Goal: Transaction & Acquisition: Download file/media

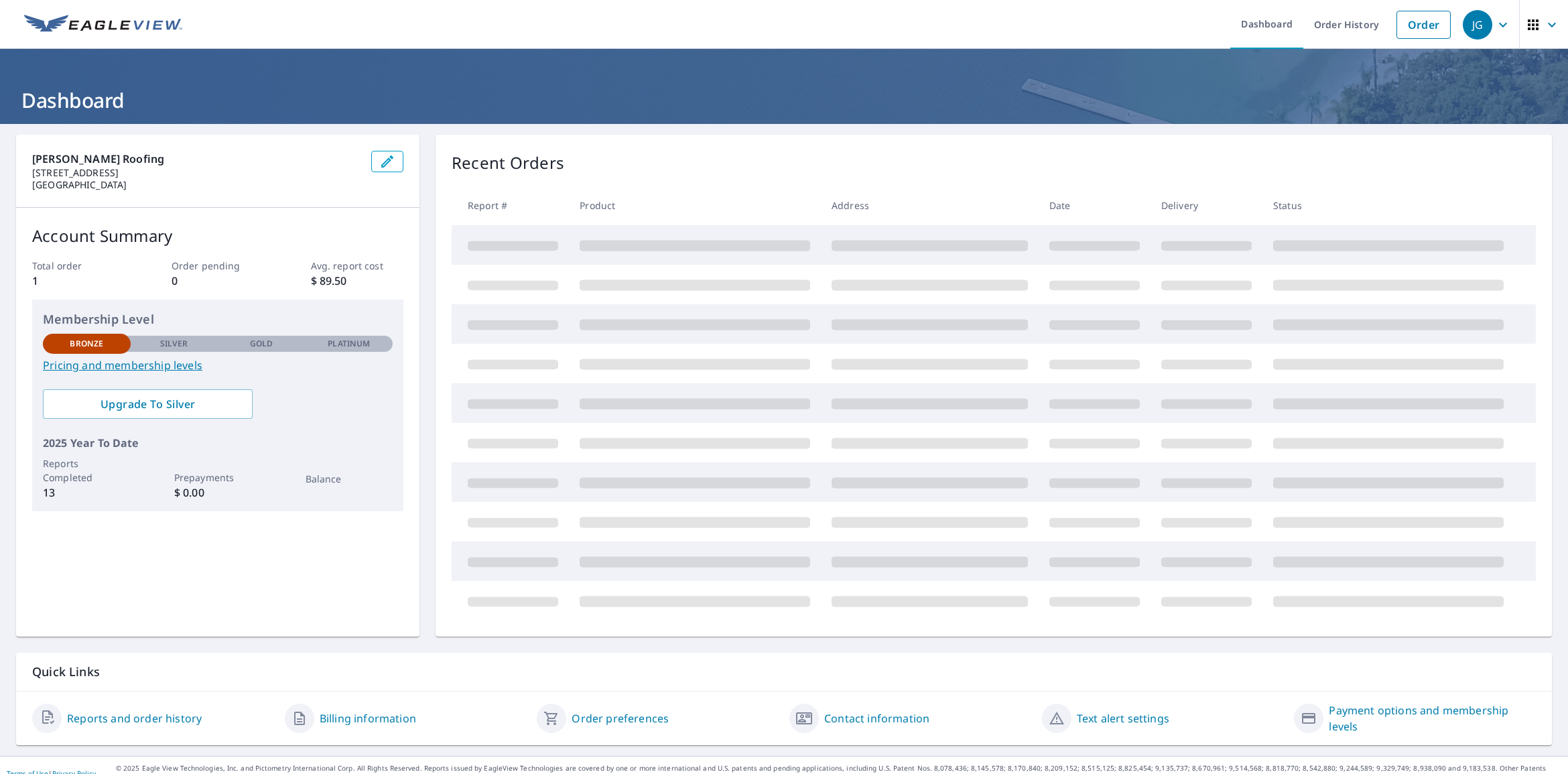
click at [171, 345] on p "Silver" at bounding box center [174, 344] width 28 height 12
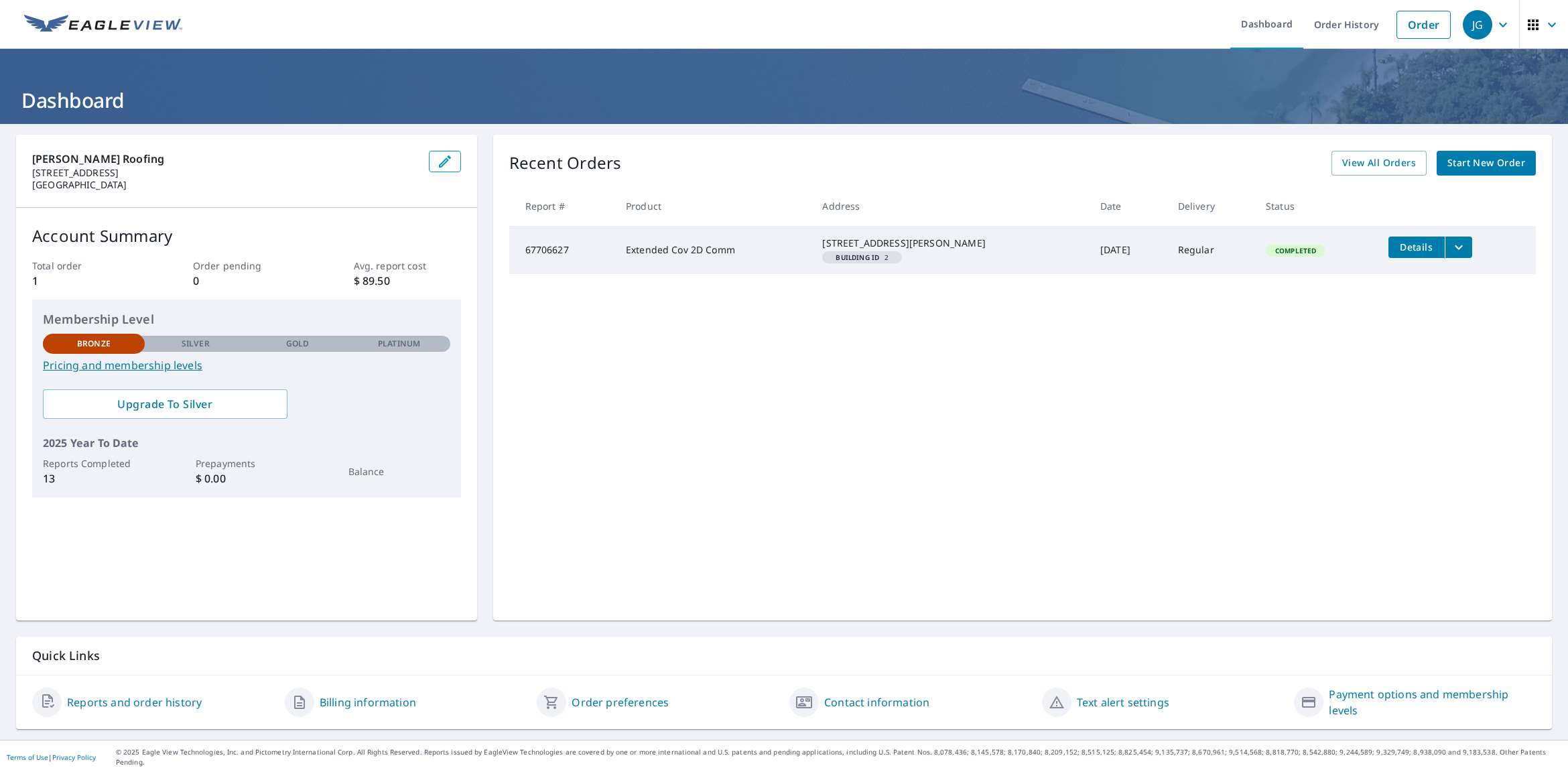
click at [179, 368] on link "Pricing and membership levels" at bounding box center [246, 365] width 407 height 16
click at [1167, 250] on td "Regular" at bounding box center [1210, 250] width 87 height 49
click at [1400, 246] on span "Details" at bounding box center [1416, 246] width 40 height 12
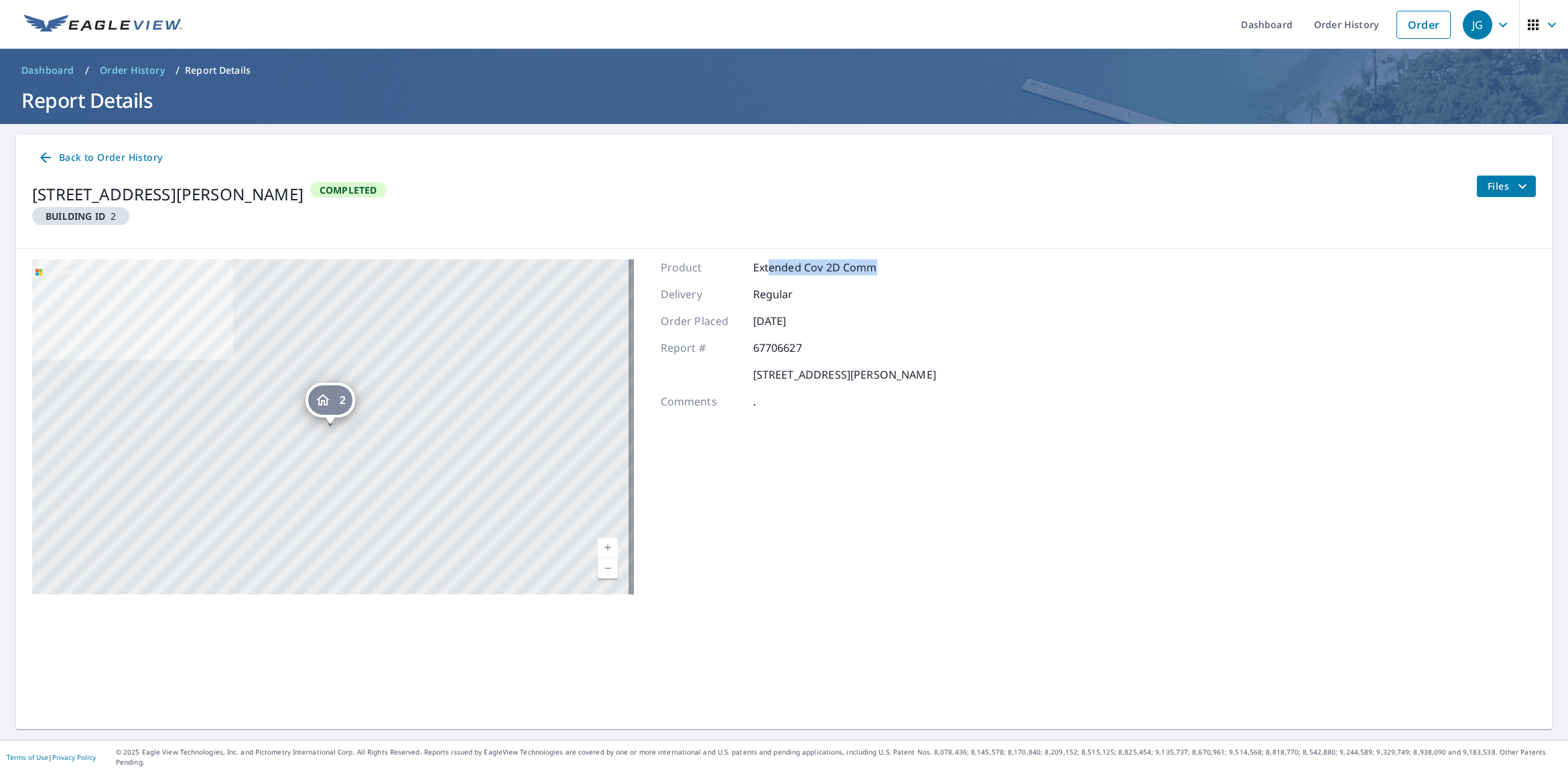
drag, startPoint x: 762, startPoint y: 266, endPoint x: 892, endPoint y: 273, distance: 130.2
click at [892, 273] on div "Product Extended Cov 2D Comm" at bounding box center [798, 268] width 276 height 16
drag, startPoint x: 892, startPoint y: 273, endPoint x: 923, endPoint y: 323, distance: 58.8
click at [935, 323] on div "Order Placed [DATE]" at bounding box center [798, 321] width 276 height 16
drag, startPoint x: 695, startPoint y: 359, endPoint x: 973, endPoint y: 400, distance: 281.0
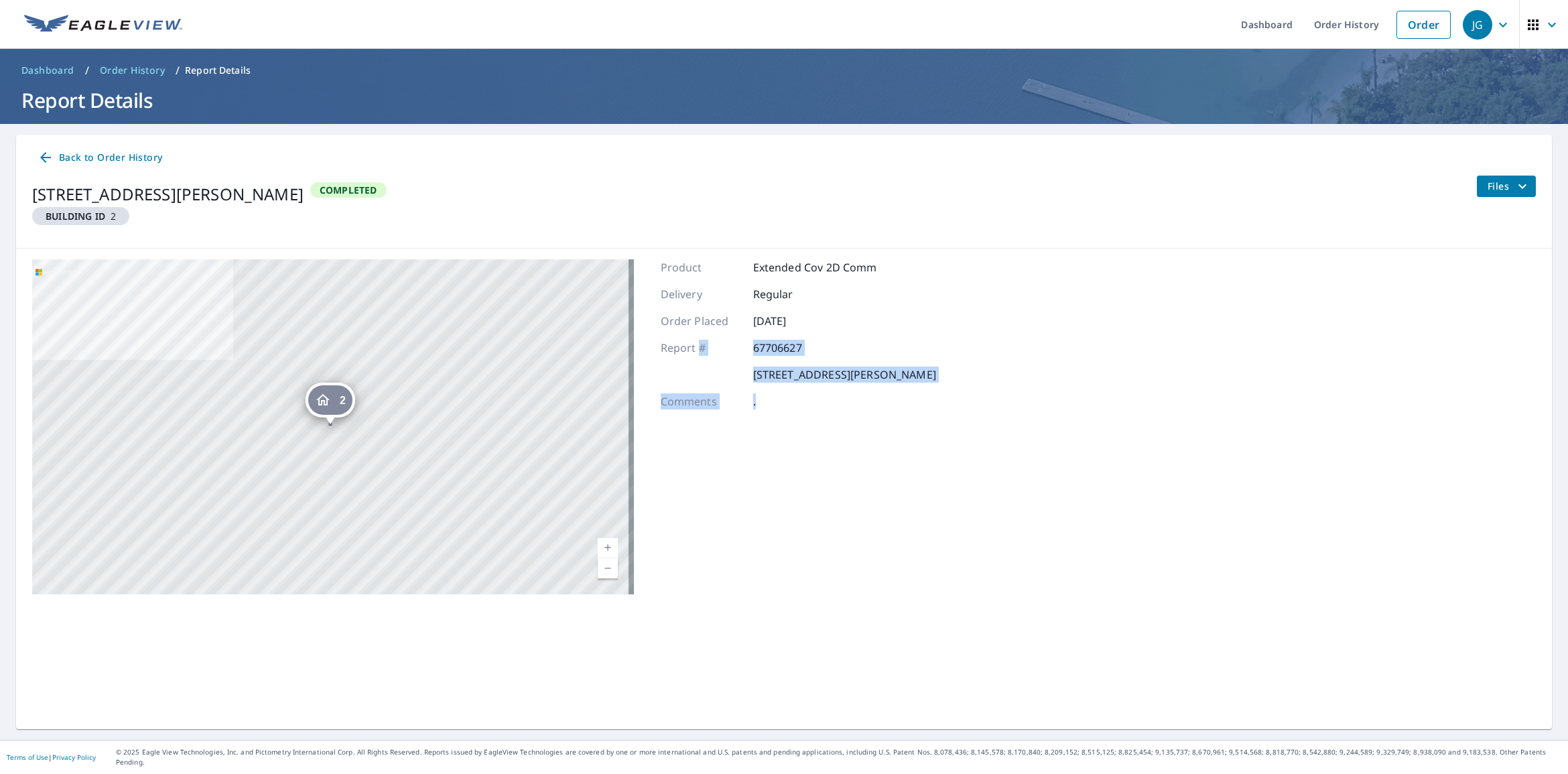
click at [973, 400] on div "2 [STREET_ADDRESS][PERSON_NAME] Aerial Road A standard road map Aerial A detail…" at bounding box center [784, 426] width 1536 height 356
click at [772, 393] on p "." at bounding box center [793, 401] width 80 height 16
click at [1489, 182] on span "Files" at bounding box center [1508, 187] width 43 height 16
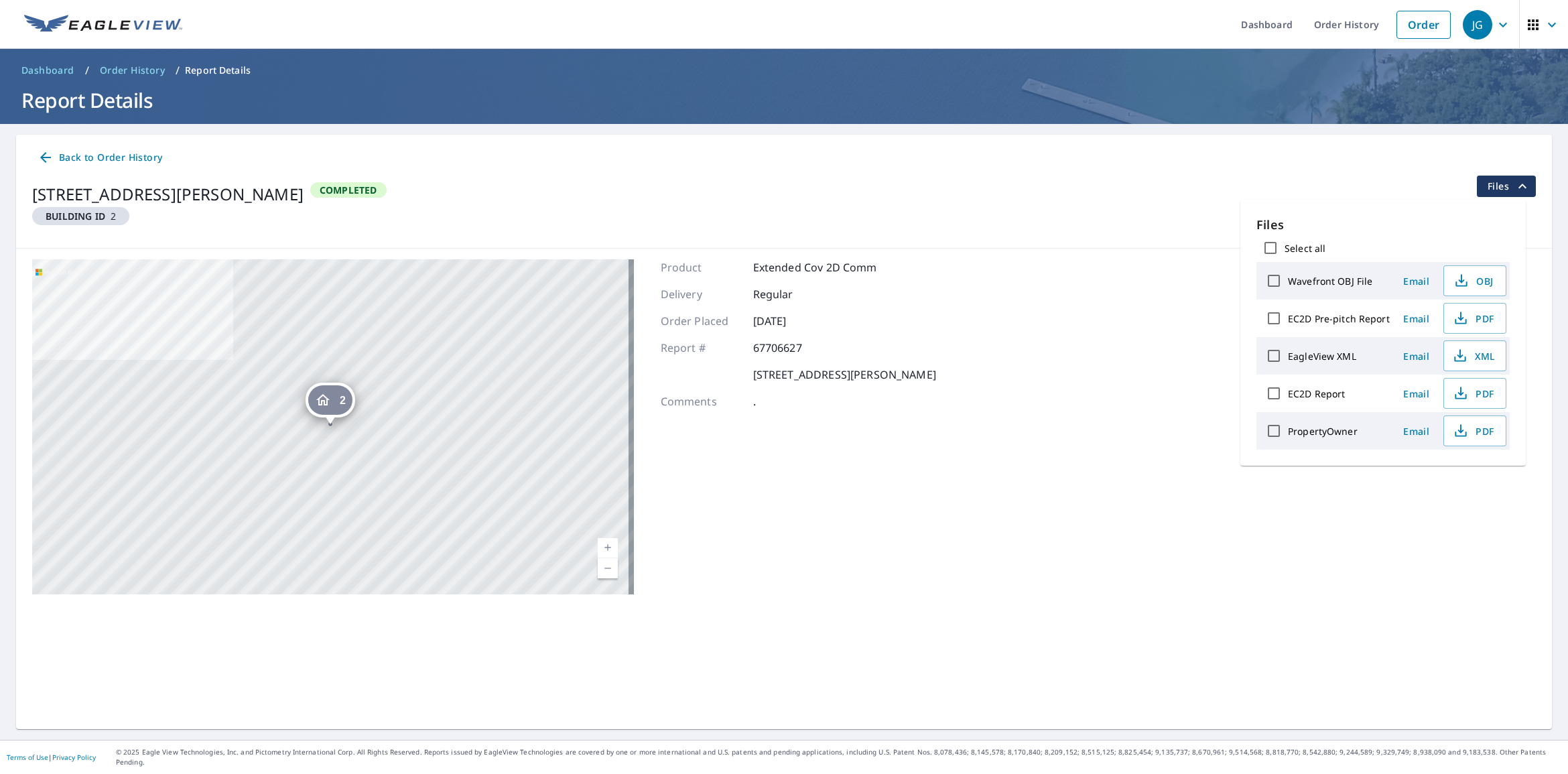
click at [1304, 288] on div "Wavefront OBJ File" at bounding box center [1324, 281] width 130 height 28
click at [1462, 283] on icon "button" at bounding box center [1461, 281] width 16 height 16
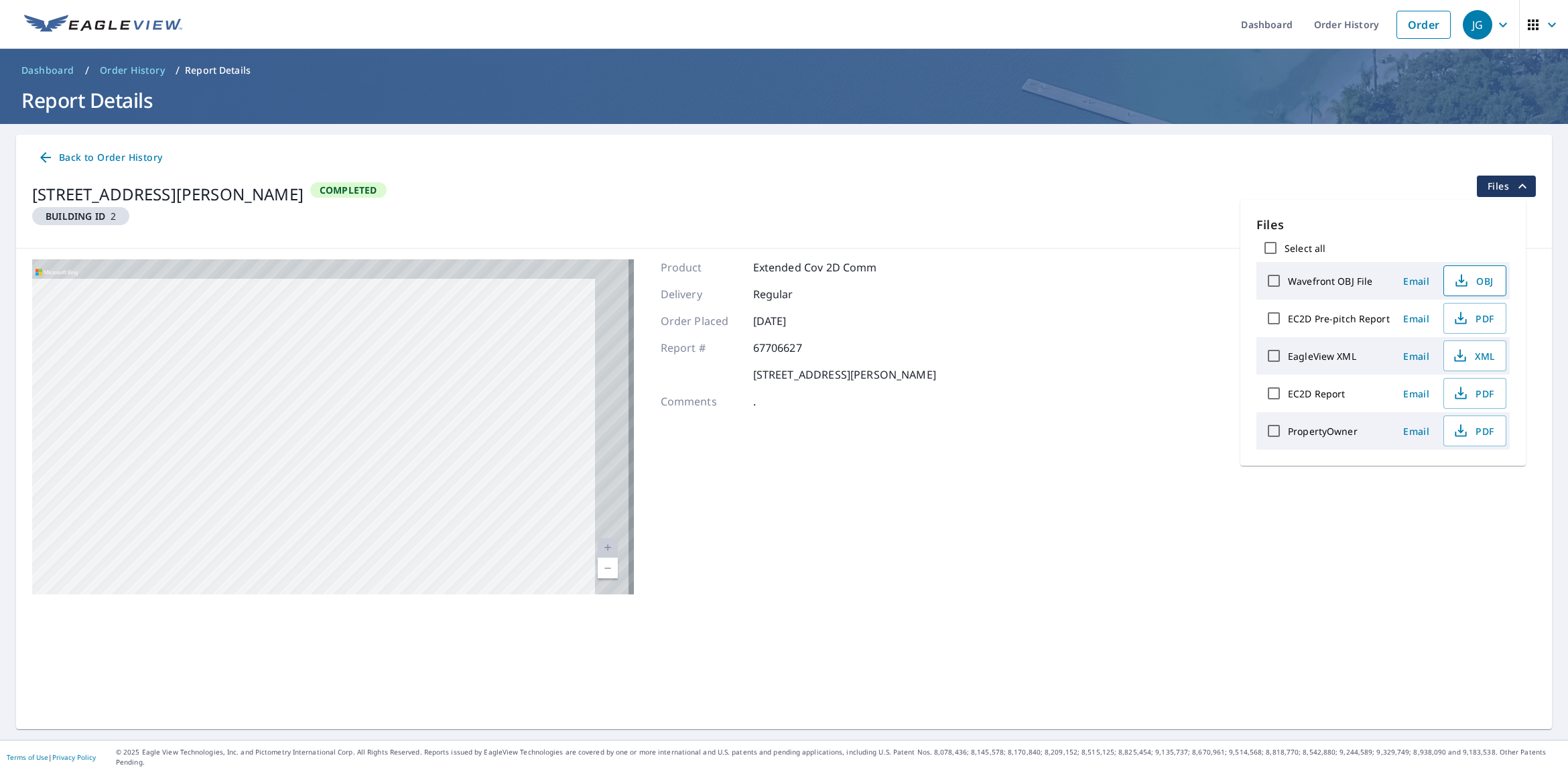
drag, startPoint x: 442, startPoint y: 337, endPoint x: 129, endPoint y: 581, distance: 396.9
click at [129, 587] on div "2 [STREET_ADDRESS][PERSON_NAME]" at bounding box center [333, 427] width 602 height 335
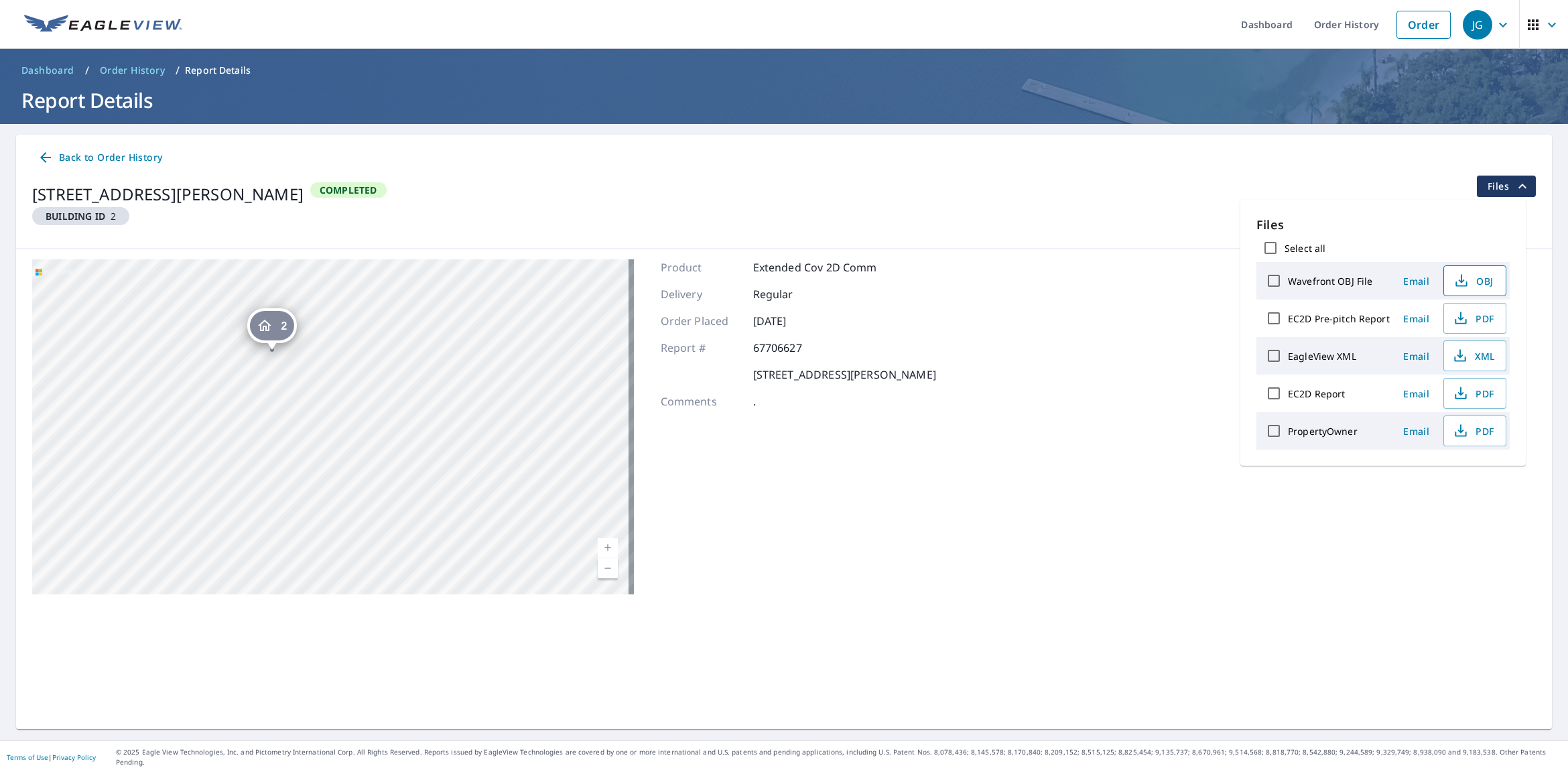
drag, startPoint x: 273, startPoint y: 412, endPoint x: 296, endPoint y: 487, distance: 78.4
click at [296, 487] on div "2 [STREET_ADDRESS][PERSON_NAME]" at bounding box center [333, 427] width 602 height 335
click at [46, 157] on icon at bounding box center [46, 157] width 11 height 11
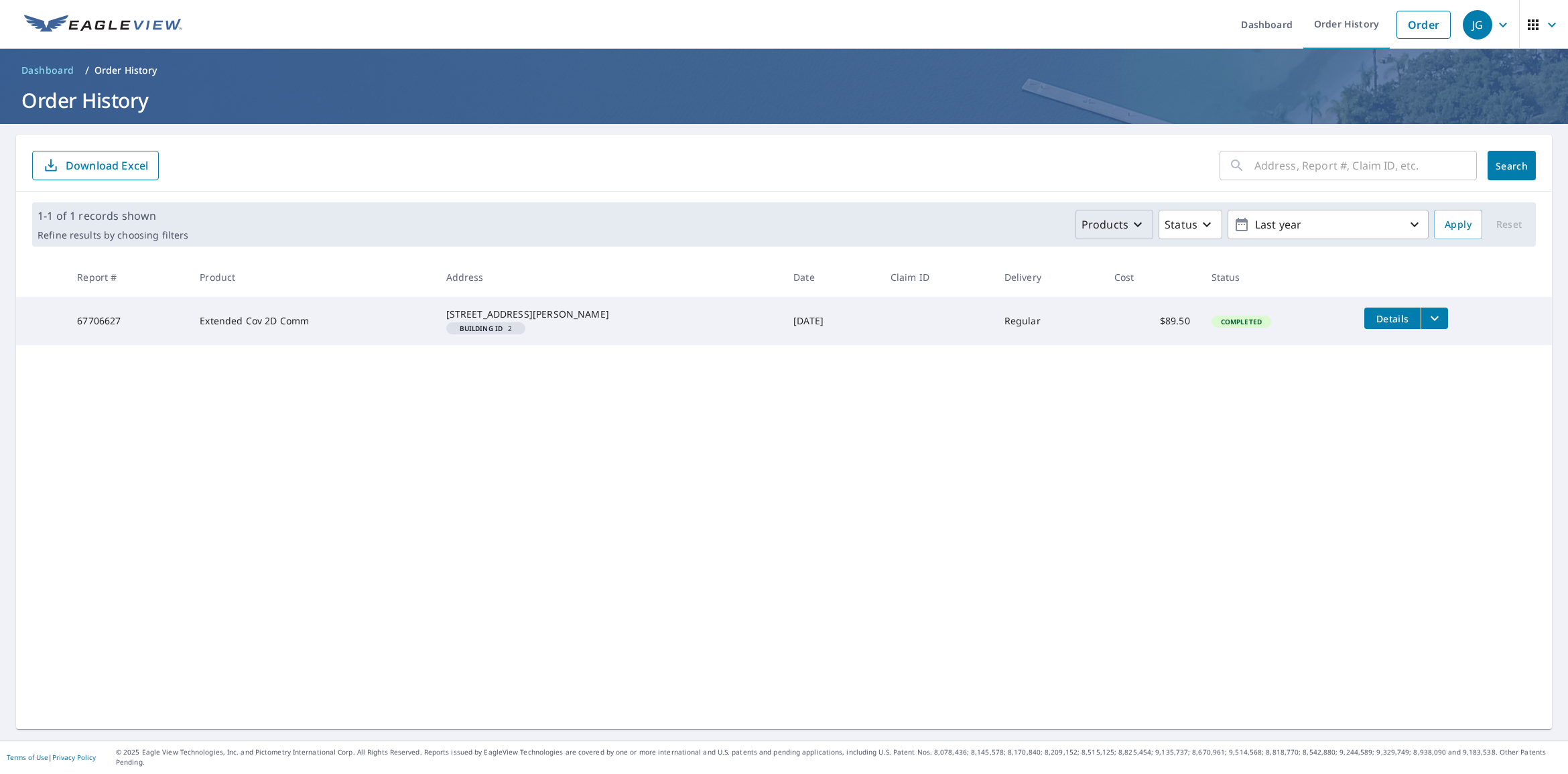
click at [1129, 223] on icon "button" at bounding box center [1137, 225] width 16 height 16
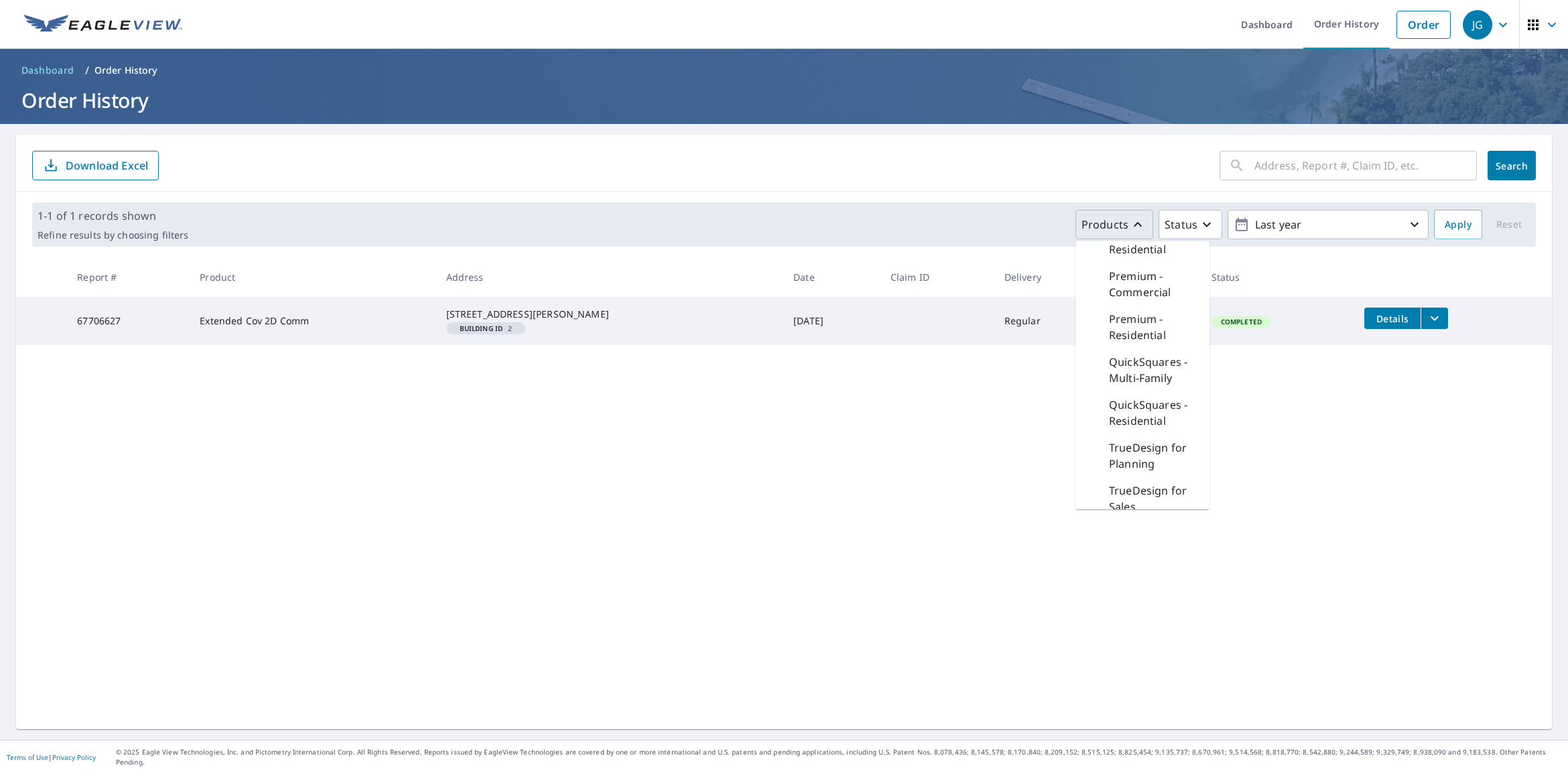
scroll to position [312, 0]
click at [1117, 412] on p "Premium - Commercial" at bounding box center [1154, 396] width 90 height 32
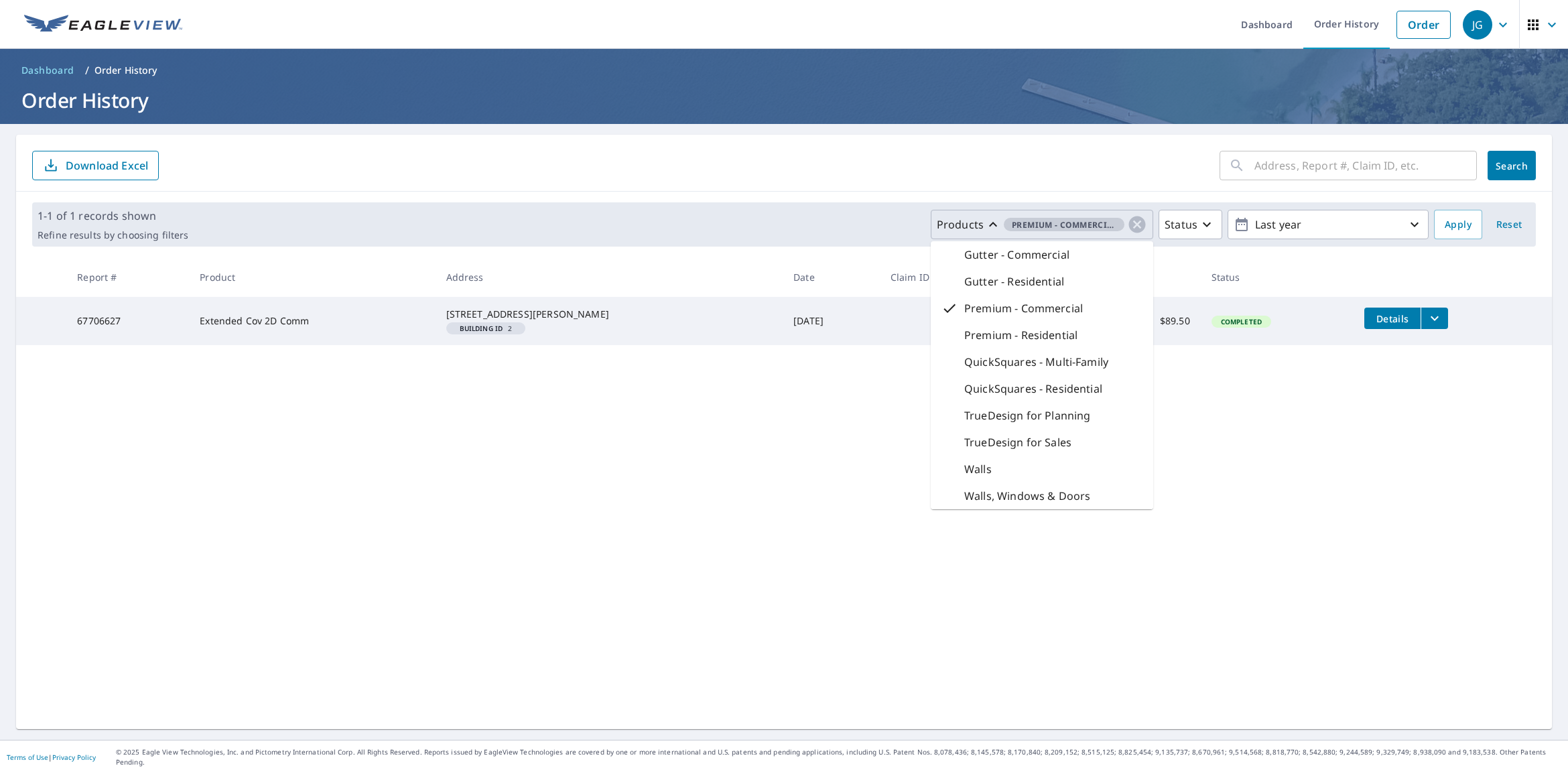
scroll to position [198, 0]
click at [1220, 444] on div "​ Search Download Excel 1-1 of 1 records shown Refine results by choosing filte…" at bounding box center [784, 431] width 1536 height 595
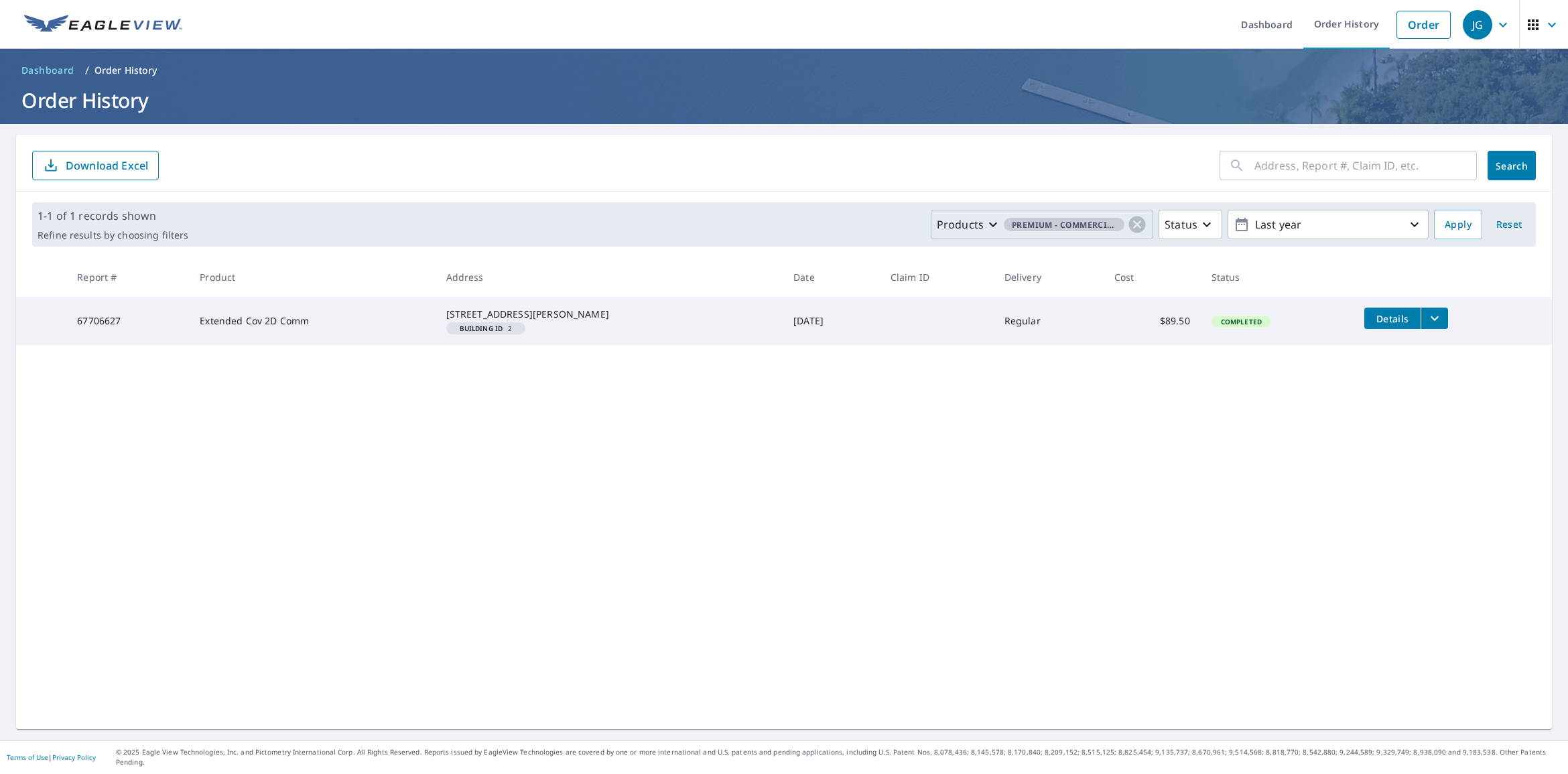
click at [878, 362] on div "​ Search Download Excel 1-1 of 1 records shown Refine results by choosing filte…" at bounding box center [784, 431] width 1536 height 595
click at [165, 340] on td "67706627" at bounding box center [127, 321] width 123 height 49
click at [79, 223] on p "1-1 of 1 records shown" at bounding box center [112, 216] width 151 height 16
drag, startPoint x: 769, startPoint y: 316, endPoint x: 500, endPoint y: 313, distance: 269.0
click at [783, 318] on td "[DATE]" at bounding box center [831, 321] width 97 height 49
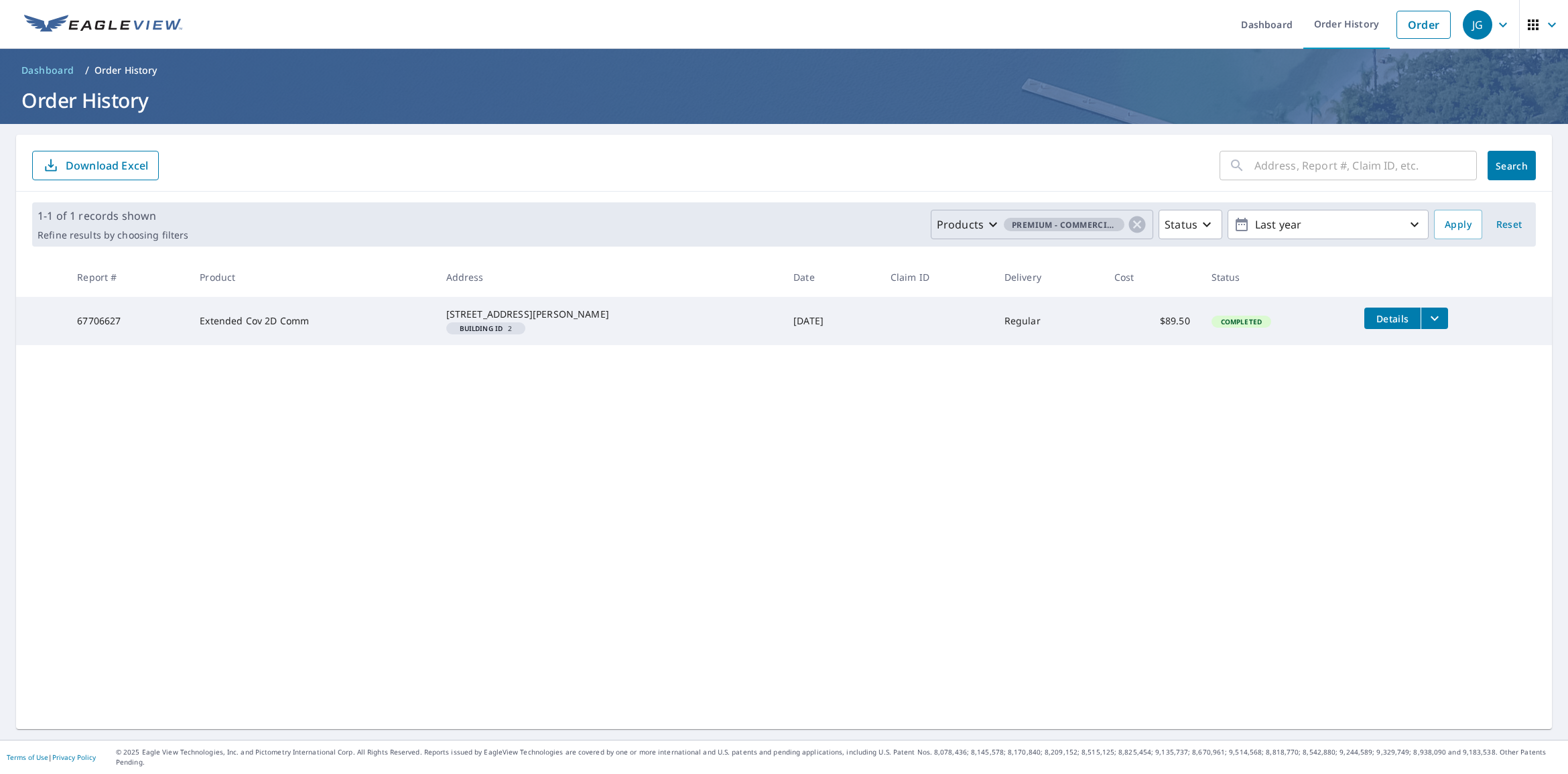
click at [500, 313] on div "[STREET_ADDRESS][PERSON_NAME]" at bounding box center [609, 315] width 326 height 13
click at [500, 334] on div "Building ID 2" at bounding box center [486, 329] width 80 height 12
click at [520, 332] on span "Building ID 2" at bounding box center [486, 328] width 69 height 7
click at [476, 332] on em "Building ID" at bounding box center [481, 328] width 43 height 7
click at [228, 337] on td "Extended Cov 2D Comm" at bounding box center [312, 321] width 246 height 49
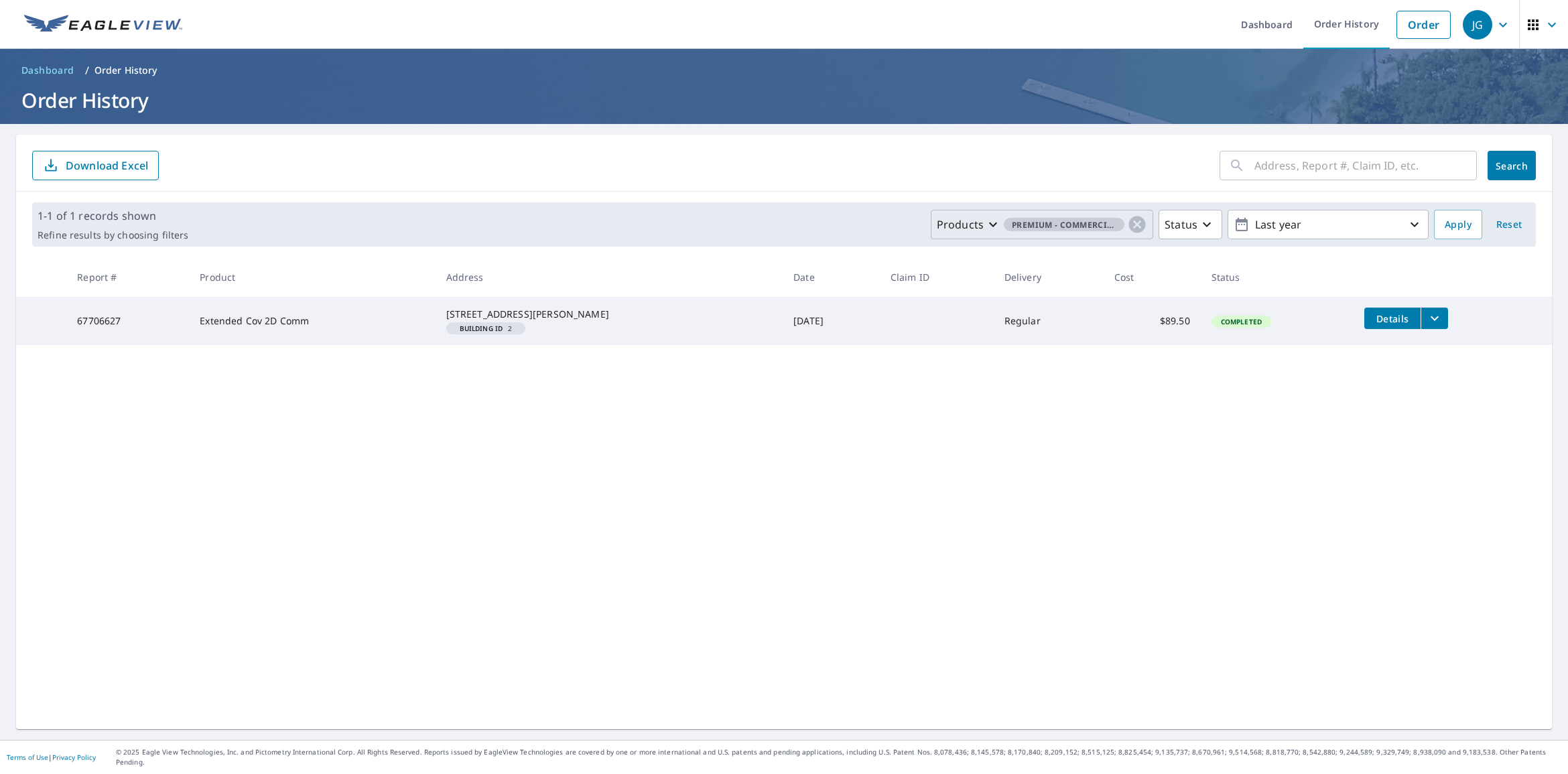
click at [265, 333] on td "Extended Cov 2D Comm" at bounding box center [312, 321] width 246 height 49
click at [578, 301] on td "[STREET_ADDRESS][PERSON_NAME] Building ID 2" at bounding box center [609, 321] width 348 height 49
click at [1127, 223] on icon "button" at bounding box center [1137, 224] width 20 height 20
click at [1374, 315] on span "Details" at bounding box center [1392, 318] width 40 height 12
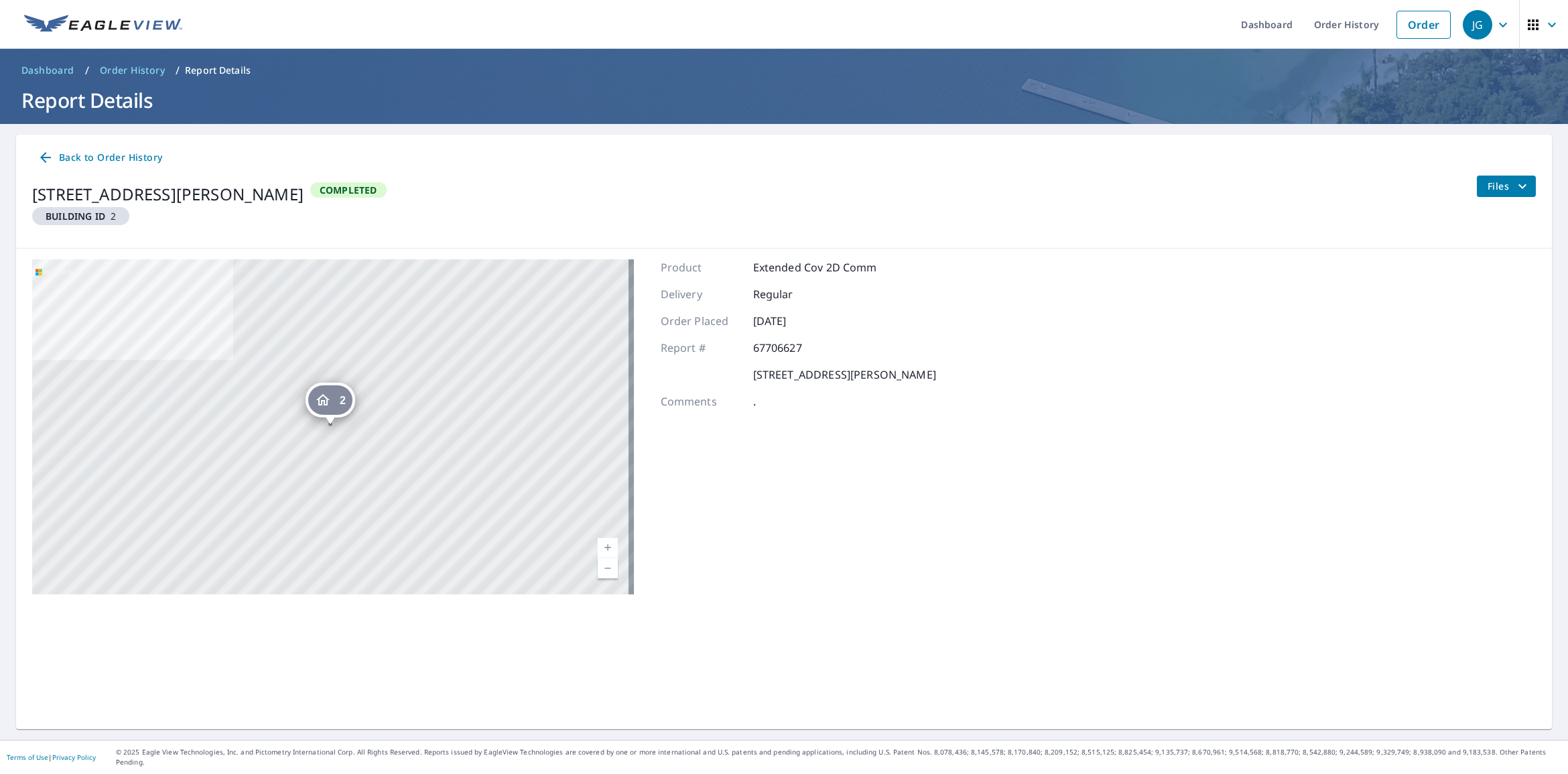
click at [1528, 194] on div "Back to Order History [STREET_ADDRESS][PERSON_NAME] Building ID 2 Completed Fil…" at bounding box center [784, 191] width 1536 height 114
click at [1517, 191] on button "Files" at bounding box center [1506, 186] width 60 height 21
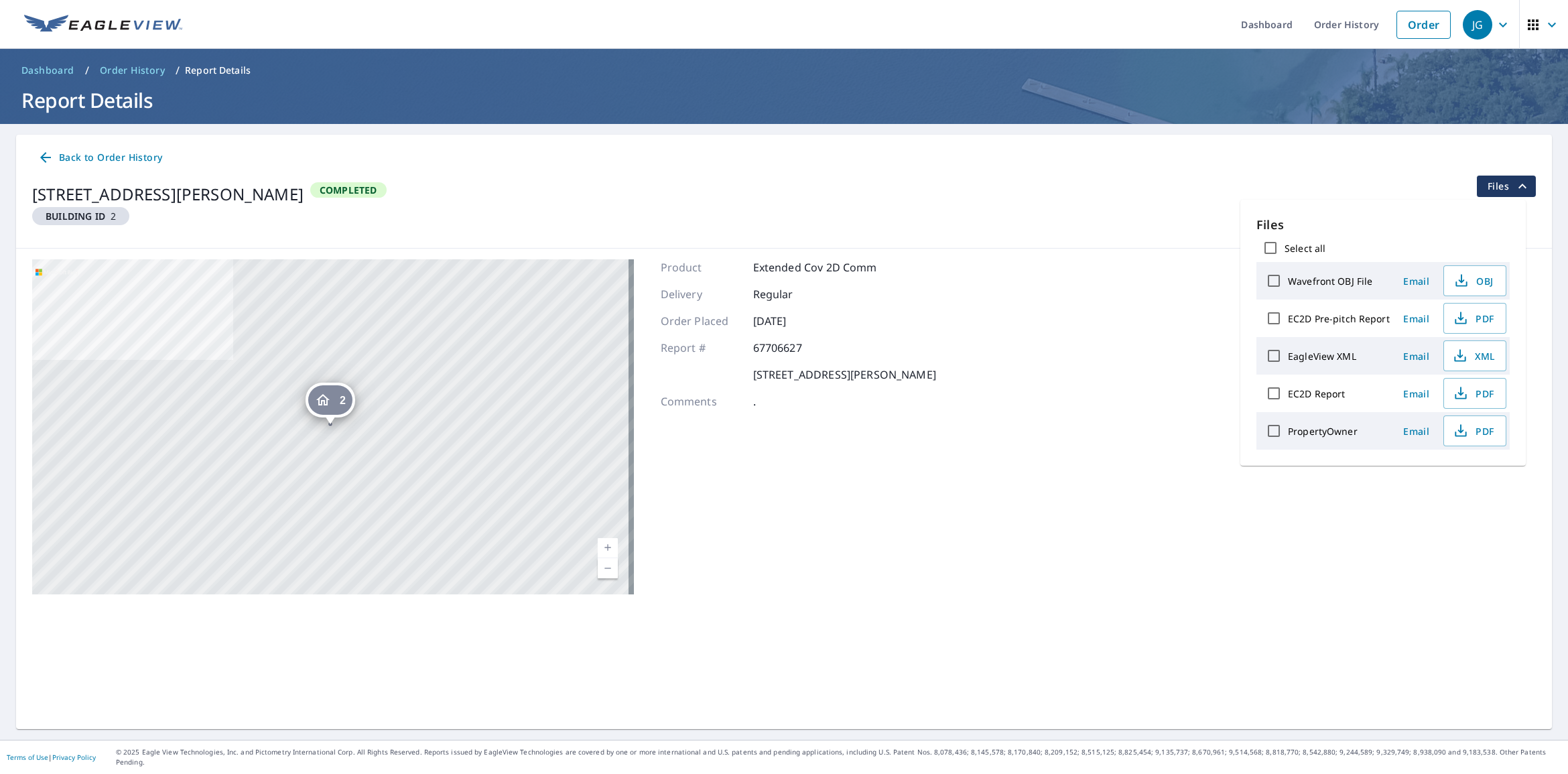
click at [1515, 191] on icon "filesDropdownBtn-67706627" at bounding box center [1522, 187] width 16 height 16
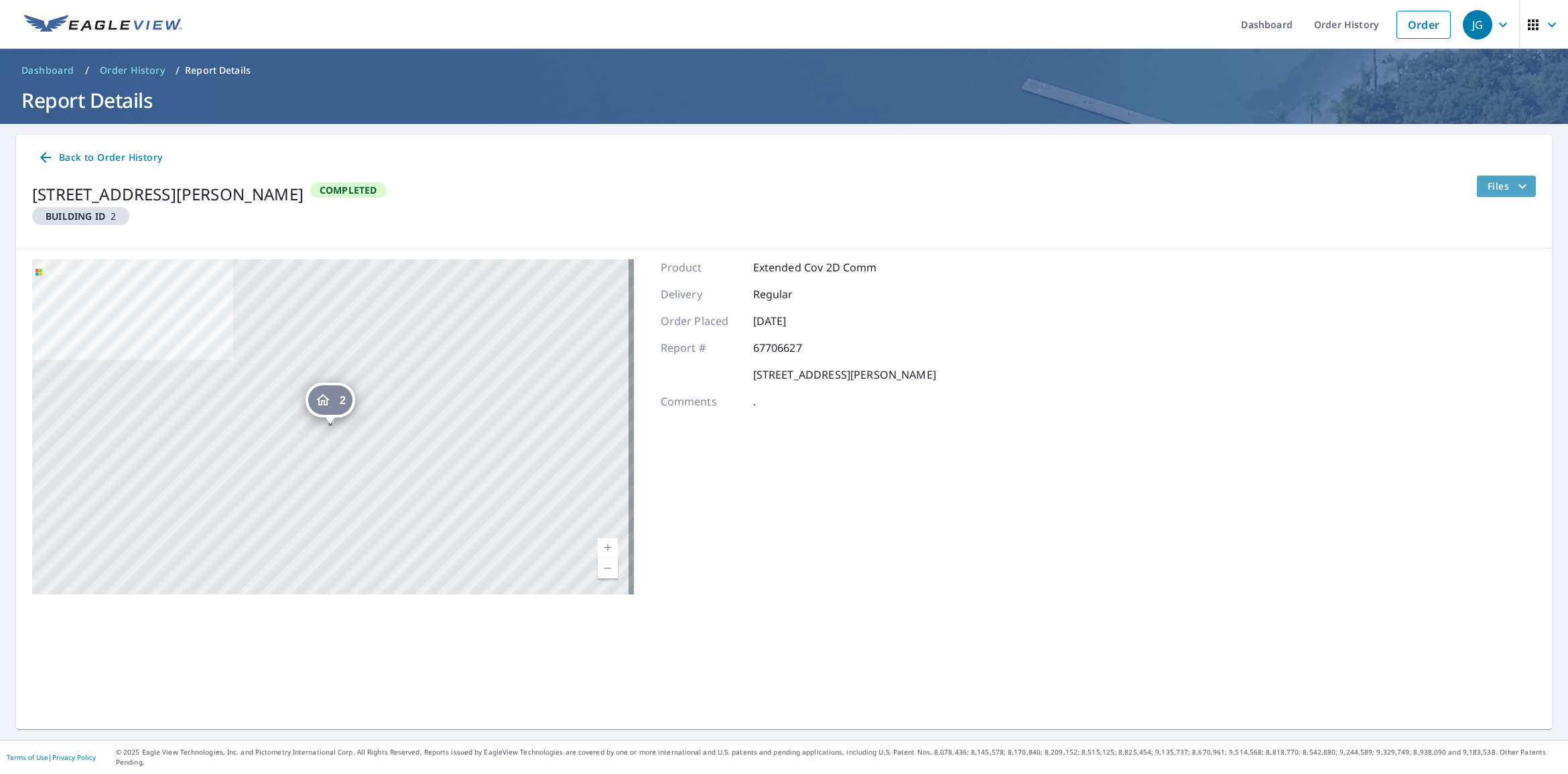
click at [1515, 191] on icon "filesDropdownBtn-67706627" at bounding box center [1522, 187] width 16 height 16
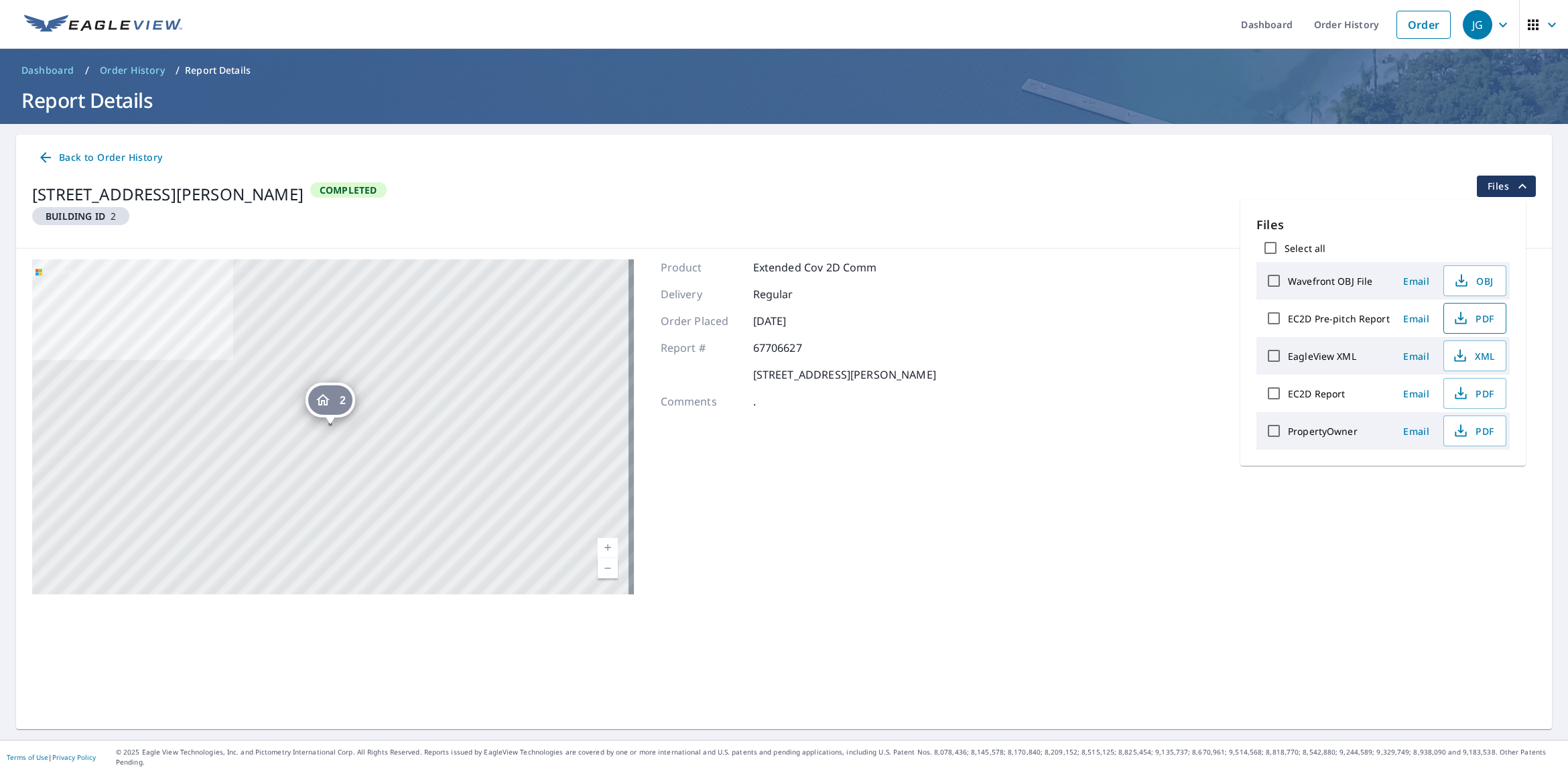
click at [1478, 317] on span "PDF" at bounding box center [1473, 318] width 43 height 16
